Goal: Information Seeking & Learning: Learn about a topic

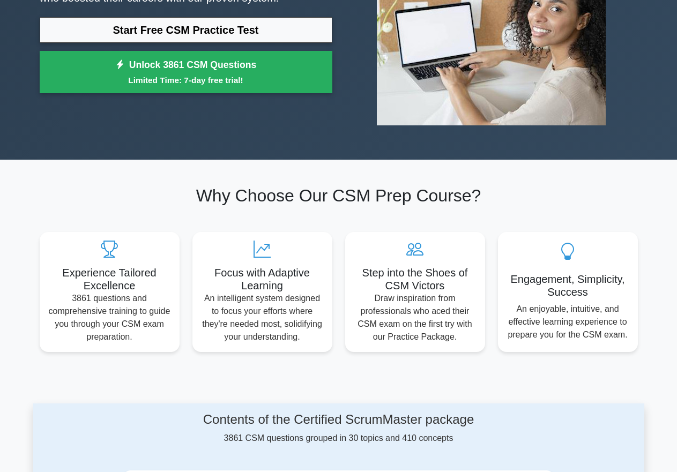
scroll to position [107, 0]
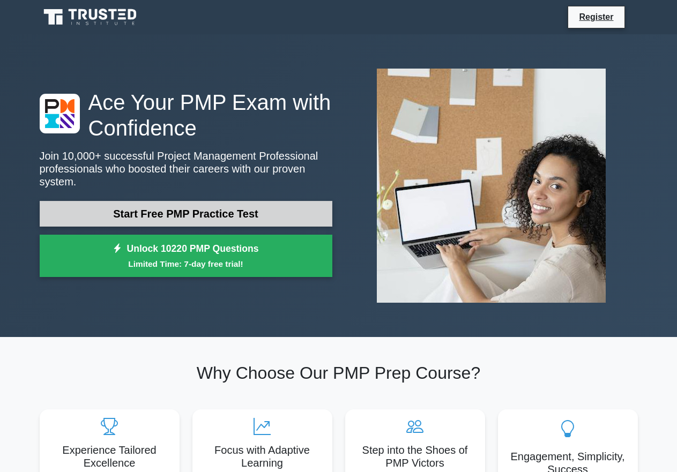
click at [141, 201] on link "Start Free PMP Practice Test" at bounding box center [186, 214] width 293 height 26
